Goal: Information Seeking & Learning: Learn about a topic

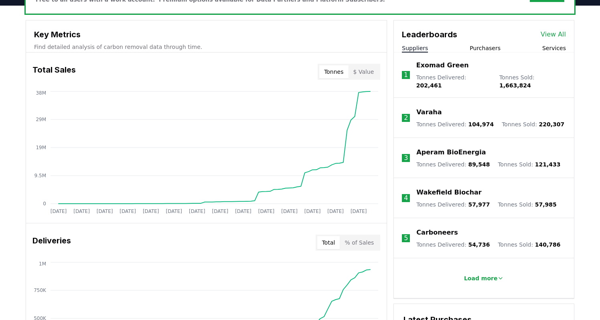
scroll to position [274, 0]
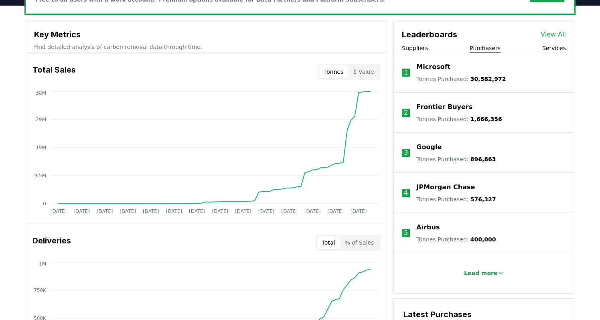
click at [480, 44] on button "Purchasers" at bounding box center [484, 48] width 31 height 8
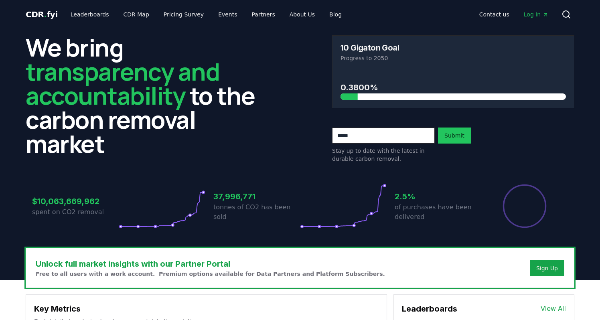
scroll to position [0, 0]
click at [323, 16] on link "Blog" at bounding box center [335, 14] width 25 height 14
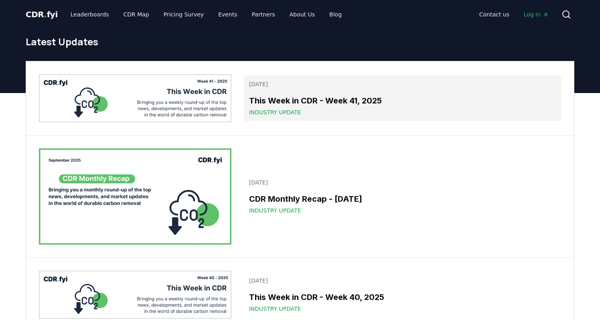
click at [290, 101] on h3 "This Week in CDR - Week 41, 2025" at bounding box center [402, 101] width 307 height 12
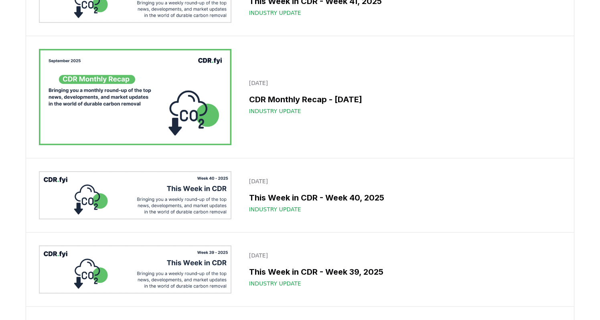
scroll to position [101, 0]
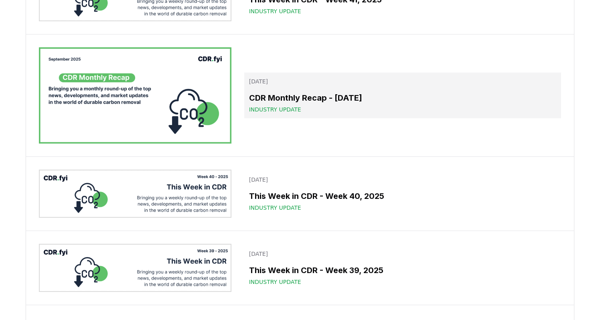
click at [301, 99] on h3 "CDR Monthly Recap - September 2025" at bounding box center [402, 98] width 307 height 12
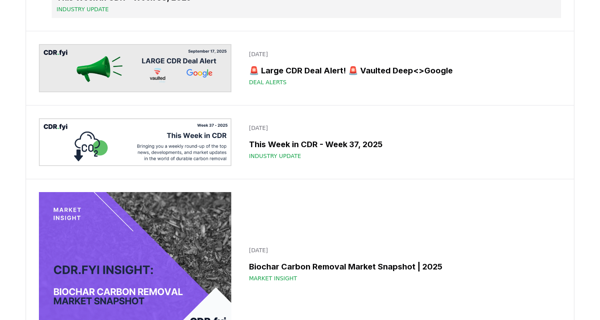
scroll to position [518, 0]
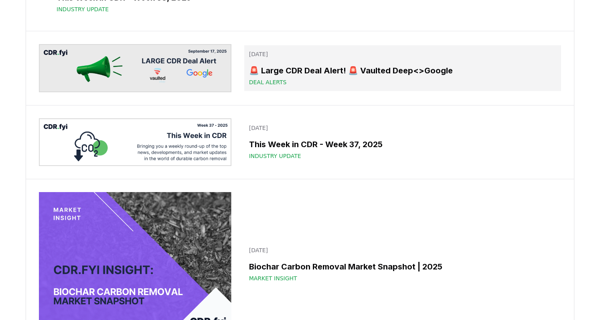
click at [310, 77] on h3 "🚨 Large CDR Deal Alert! 🚨 Vaulted Deep<>Google" at bounding box center [402, 71] width 307 height 12
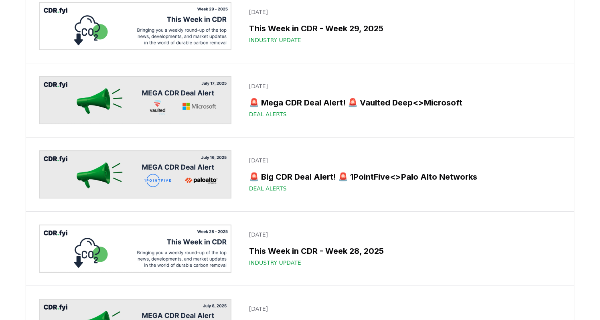
scroll to position [1670, 0]
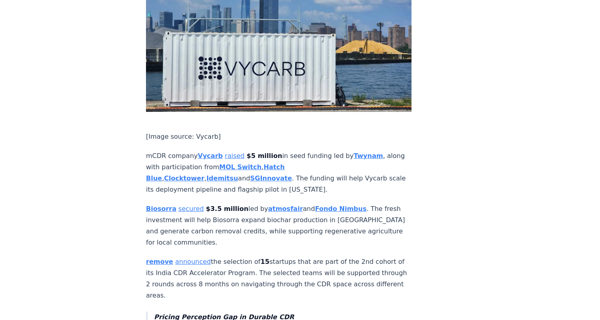
click at [251, 256] on p "remove announced the selection of 15 startups that are part of the 2nd cohort o…" at bounding box center [278, 278] width 265 height 45
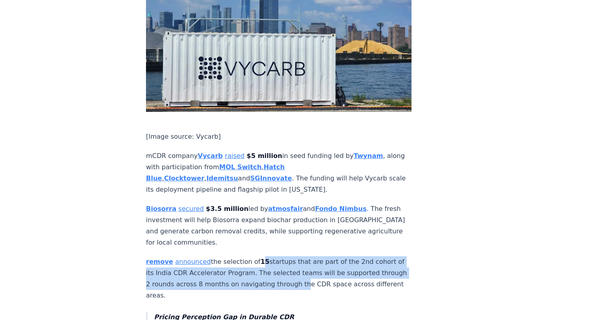
drag, startPoint x: 255, startPoint y: 196, endPoint x: 264, endPoint y: 214, distance: 19.5
click at [264, 256] on p "remove announced the selection of 15 startups that are part of the 2nd cohort o…" at bounding box center [278, 278] width 265 height 45
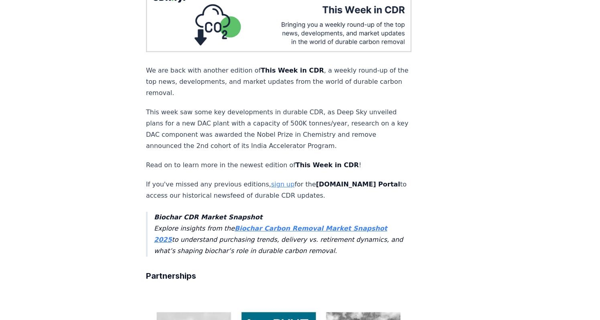
click at [271, 180] on link "sign up" at bounding box center [282, 184] width 23 height 8
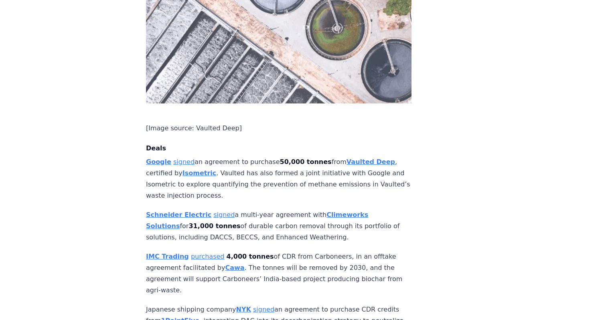
scroll to position [514, 0]
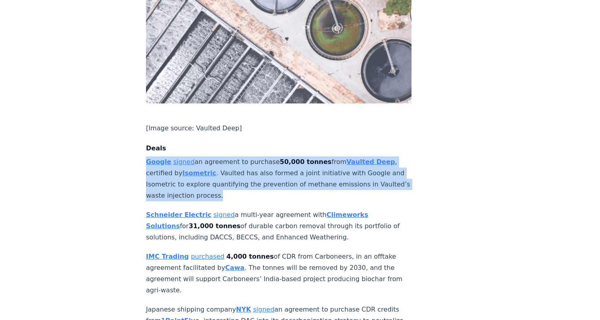
drag, startPoint x: 213, startPoint y: 188, endPoint x: 142, endPoint y: 147, distance: 81.9
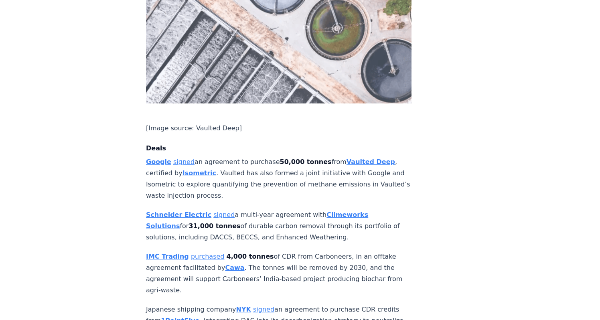
click at [179, 158] on link "signed" at bounding box center [183, 162] width 21 height 8
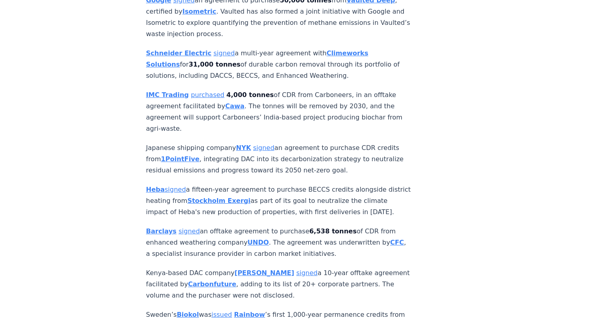
scroll to position [676, 0]
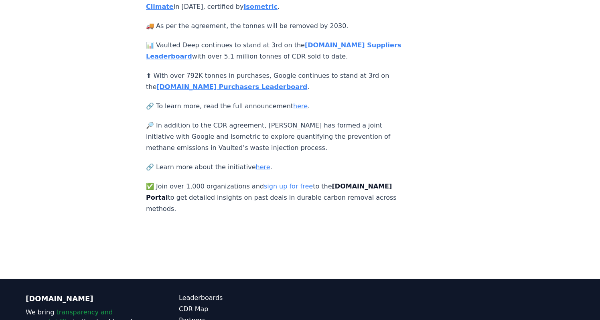
scroll to position [226, 0]
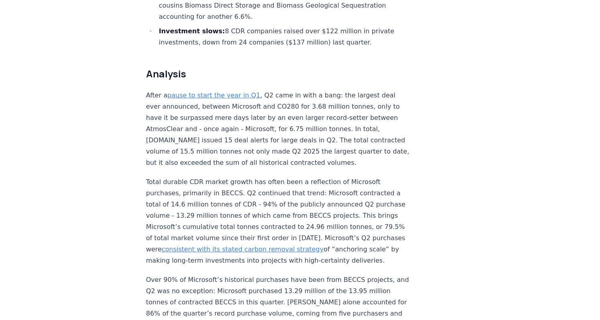
scroll to position [509, 0]
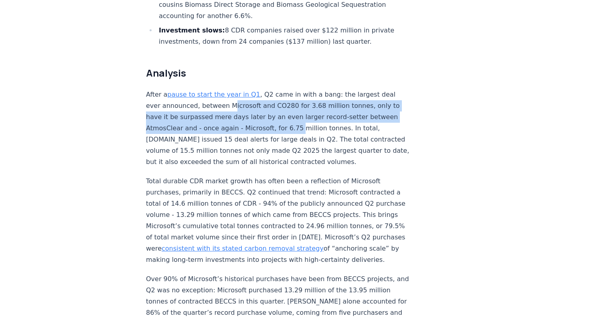
drag, startPoint x: 214, startPoint y: 77, endPoint x: 239, endPoint y: 101, distance: 34.0
click at [239, 101] on p "After a pause to start the year in Q1 , Q2 came in with a bang: the largest dea…" at bounding box center [278, 128] width 265 height 79
drag, startPoint x: 239, startPoint y: 101, endPoint x: 235, endPoint y: 75, distance: 25.9
click at [235, 89] on p "After a pause to start the year in Q1 , Q2 came in with a bang: the largest dea…" at bounding box center [278, 128] width 265 height 79
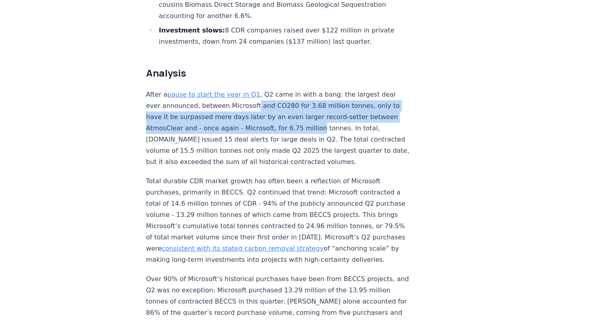
click at [235, 89] on p "After a pause to start the year in Q1 , Q2 came in with a bang: the largest dea…" at bounding box center [278, 128] width 265 height 79
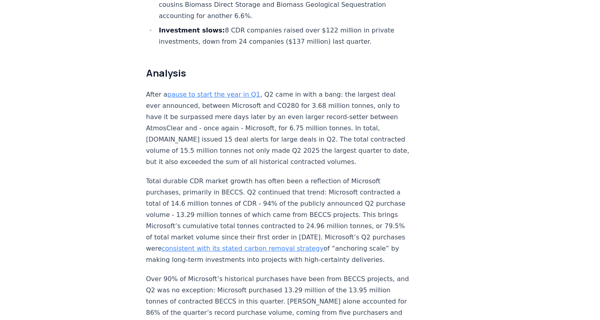
click at [262, 89] on p "After a pause to start the year in Q1 , Q2 came in with a bang: the largest dea…" at bounding box center [278, 128] width 265 height 79
click at [256, 111] on p "After a pause to start the year in Q1 , Q2 came in with a bang: the largest dea…" at bounding box center [278, 128] width 265 height 79
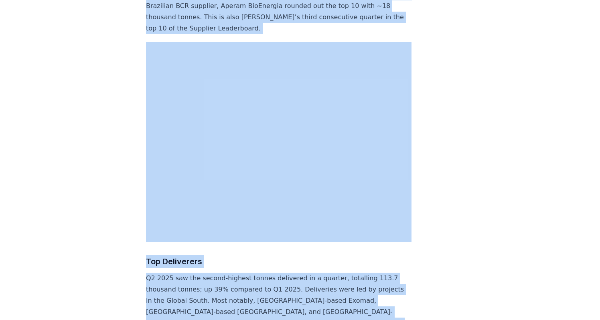
scroll to position [3107, 0]
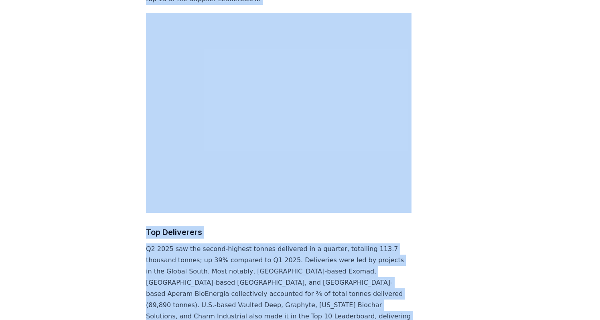
drag, startPoint x: 141, startPoint y: 50, endPoint x: 371, endPoint y: 340, distance: 369.4
